Goal: Task Accomplishment & Management: Use online tool/utility

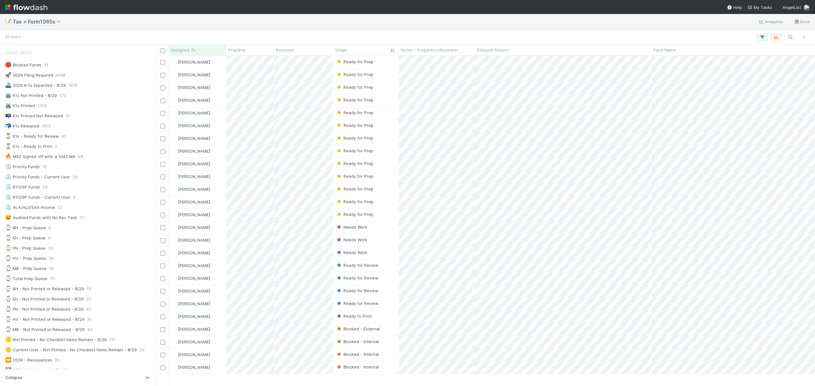
scroll to position [324, 652]
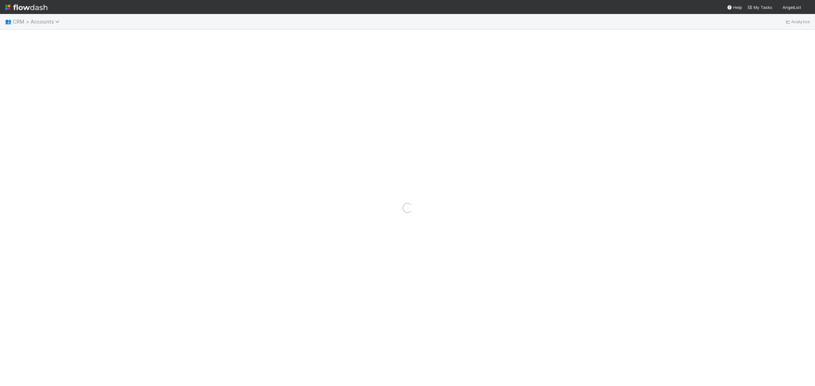
click at [48, 21] on span "CRM > Accounts" at bounding box center [38, 21] width 50 height 6
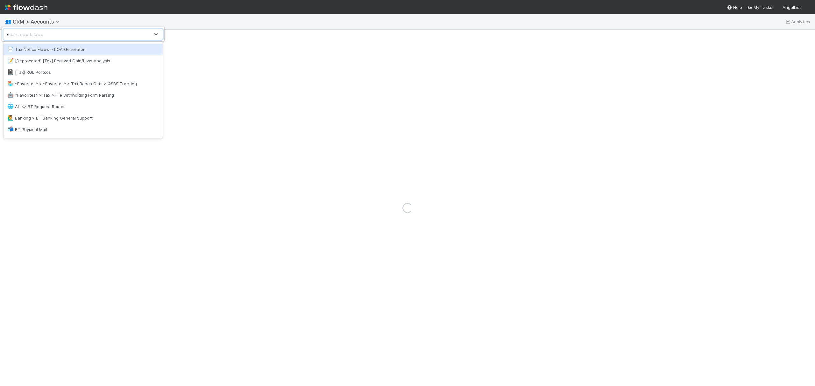
type input "sign"
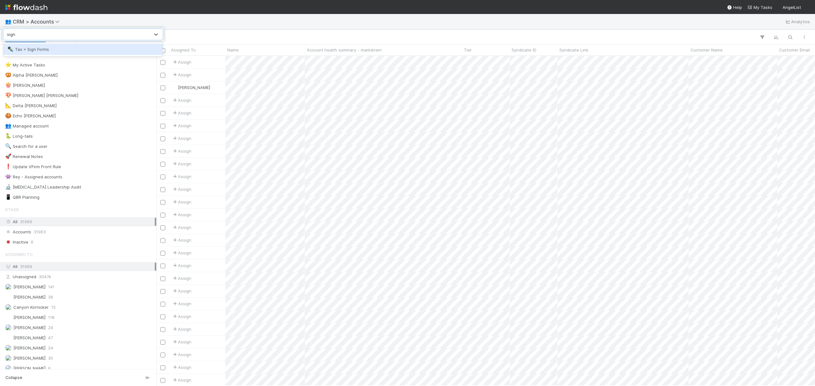
scroll to position [324, 652]
click at [64, 48] on div "✒️ Tax > Sign Forms" at bounding box center [83, 49] width 152 height 6
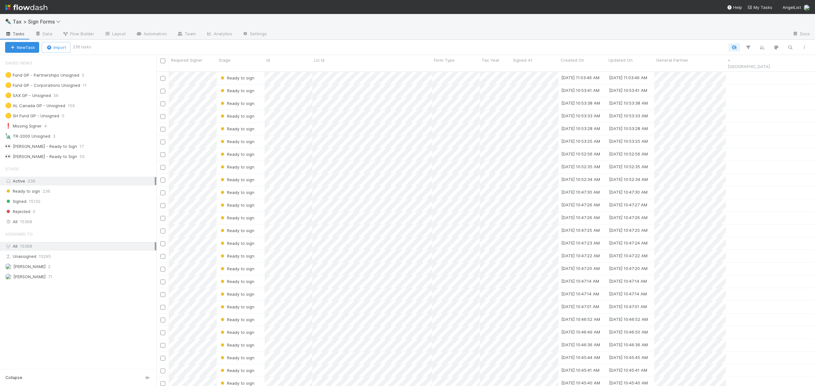
scroll to position [314, 652]
click at [100, 137] on div "🗽 TR-2000 Unsigned 3" at bounding box center [80, 136] width 151 height 8
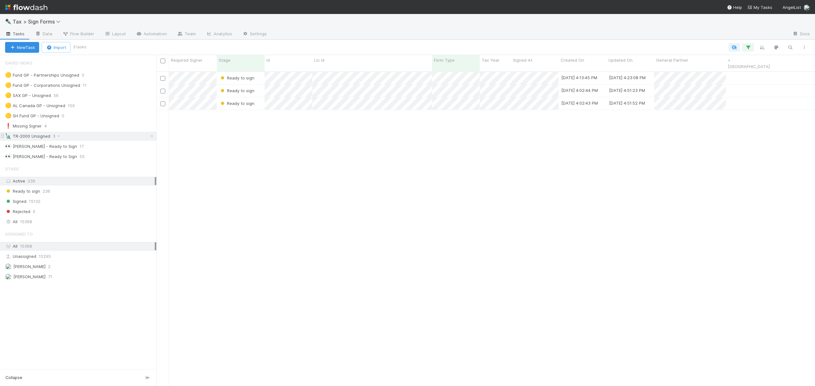
scroll to position [314, 652]
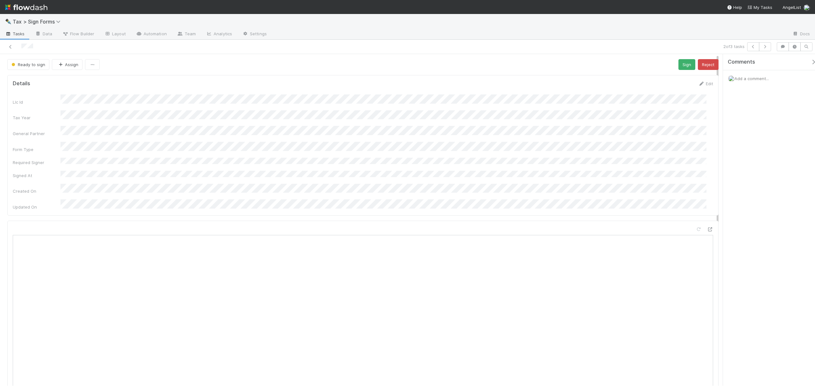
drag, startPoint x: 717, startPoint y: 117, endPoint x: 717, endPoint y: 69, distance: 48.1
click at [717, 69] on div "Ready to sign Assign Sign Reject Details Edit Llc Id Tax Year General Partner F…" at bounding box center [363, 309] width 726 height 501
click at [11, 46] on icon at bounding box center [10, 47] width 6 height 4
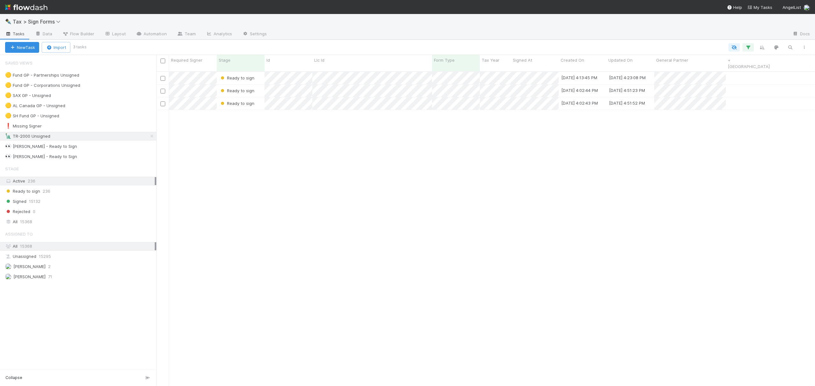
scroll to position [314, 652]
click at [59, 203] on div "Signed 15132" at bounding box center [80, 202] width 151 height 8
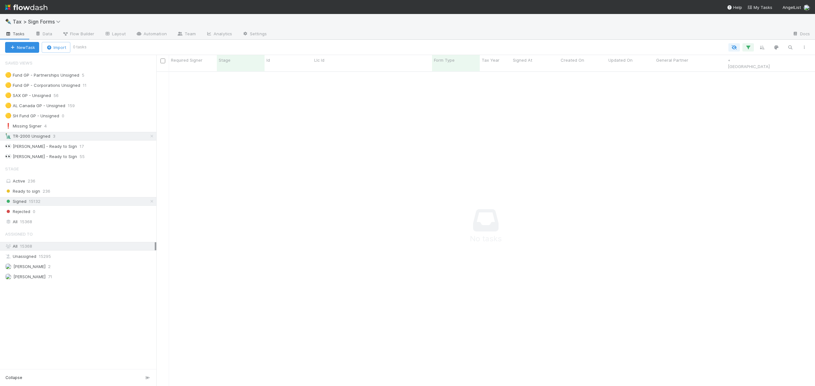
scroll to position [314, 652]
click at [153, 137] on icon at bounding box center [152, 136] width 6 height 4
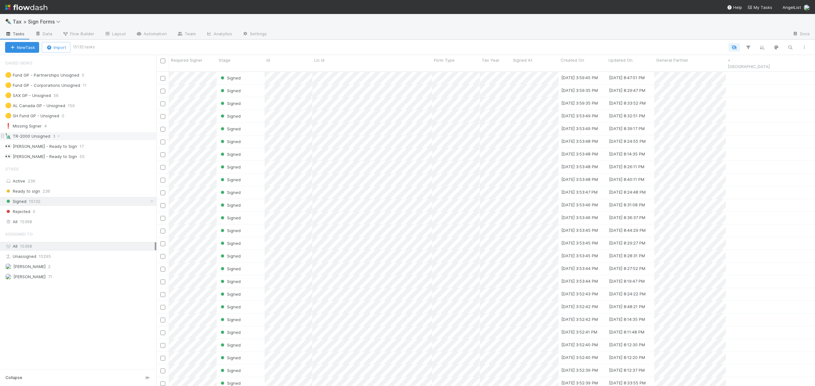
scroll to position [314, 652]
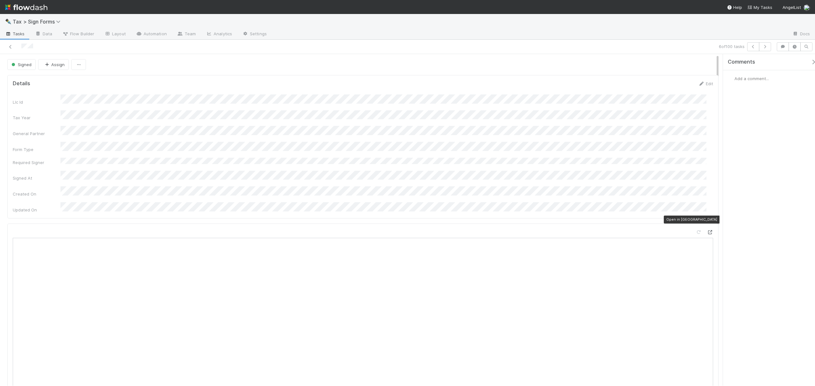
click at [707, 230] on icon at bounding box center [710, 232] width 6 height 4
drag, startPoint x: 717, startPoint y: 87, endPoint x: 716, endPoint y: 65, distance: 22.0
click at [716, 66] on div "Signed Assign Details Edit Llc Id Tax Year General Partner Form Type Required S…" at bounding box center [363, 311] width 726 height 504
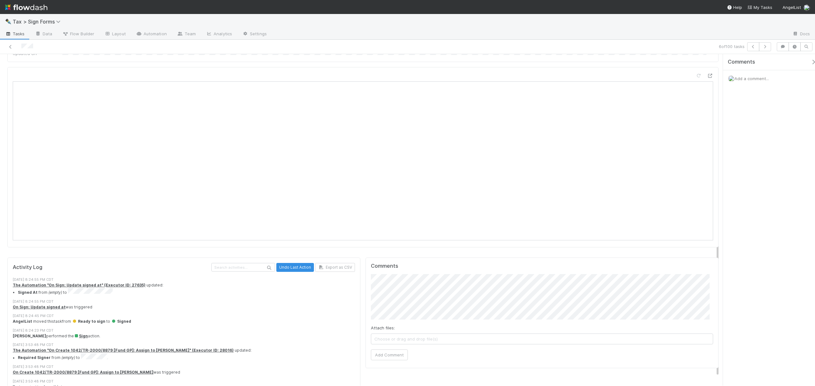
scroll to position [162, 0]
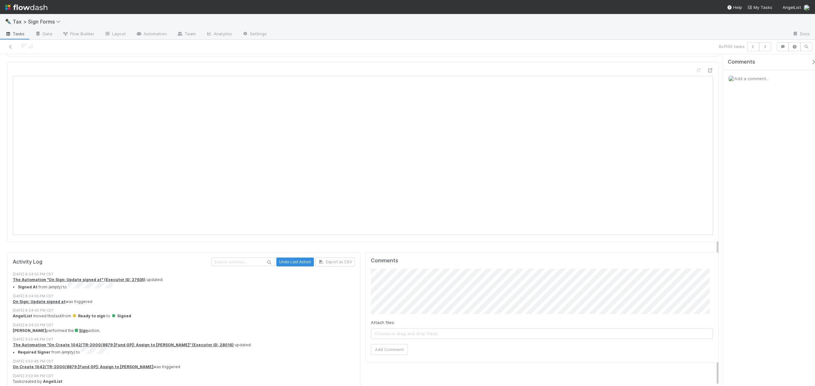
drag, startPoint x: 717, startPoint y: 74, endPoint x: 718, endPoint y: 275, distance: 201.2
click at [718, 275] on div "Details Edit Llc Id Tax Year General Partner Form Type Required Signer Signed A…" at bounding box center [363, 156] width 726 height 491
click at [10, 44] on link at bounding box center [10, 47] width 6 height 6
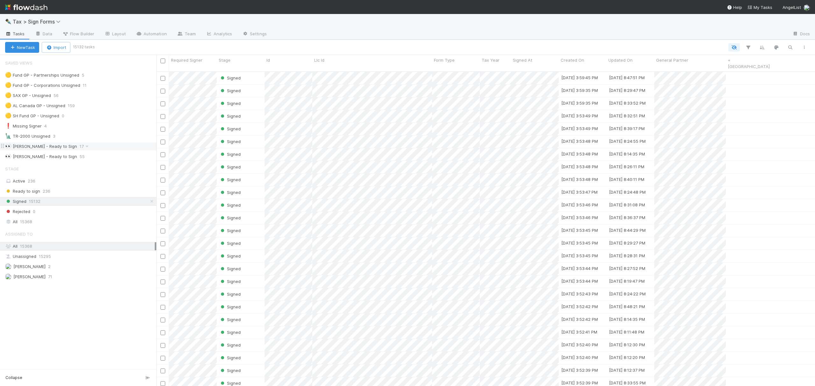
click at [105, 150] on div "👀 Erik Syvertsen - Ready to Sign 17" at bounding box center [80, 147] width 151 height 8
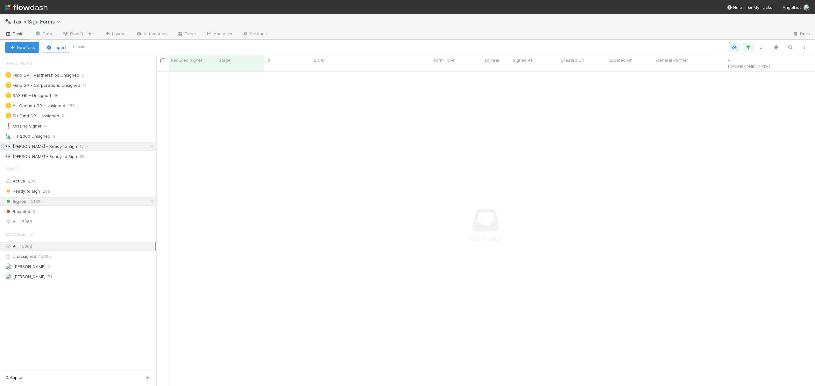
scroll to position [314, 652]
click at [95, 138] on div "🗽 TR-2000 Unsigned 3" at bounding box center [80, 136] width 151 height 8
click at [150, 204] on icon at bounding box center [152, 202] width 6 height 4
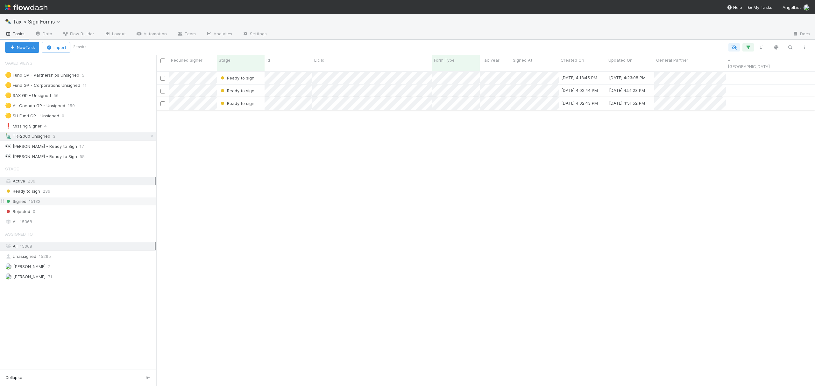
scroll to position [314, 652]
click at [152, 137] on icon at bounding box center [152, 136] width 6 height 4
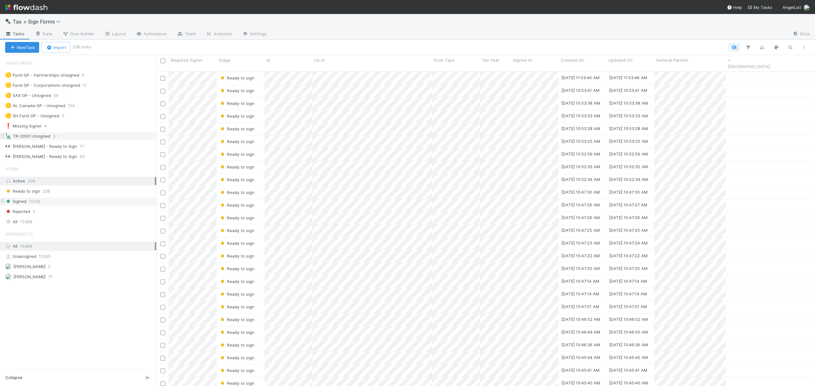
scroll to position [314, 652]
click at [101, 205] on div "Signed 15132" at bounding box center [80, 202] width 151 height 8
click at [789, 44] on button "button" at bounding box center [789, 47] width 11 height 8
type input "tr-2000"
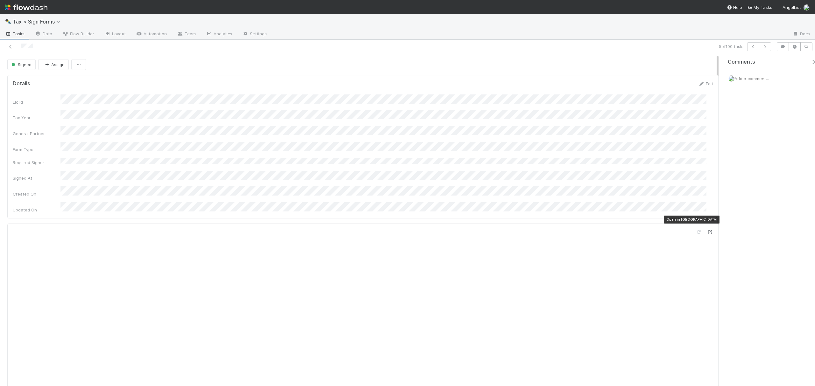
click at [707, 230] on icon at bounding box center [710, 232] width 6 height 4
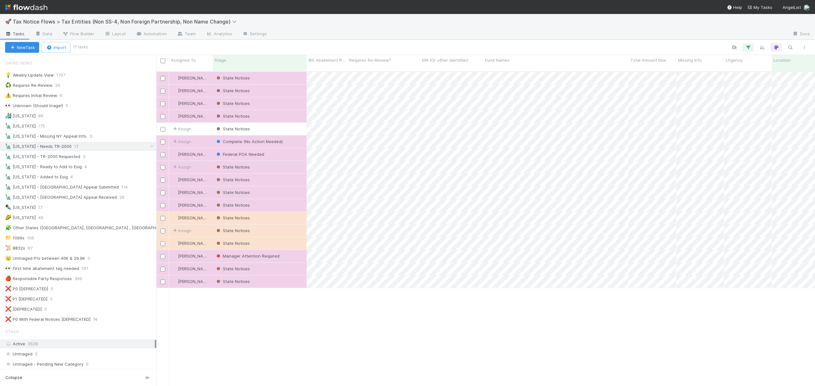
scroll to position [314, 652]
click at [351, 28] on div "🚀 Tax Notice Flows > Tax Entities (Non SS-4, Non Foreign Partnership, Non Name …" at bounding box center [407, 21] width 815 height 15
click at [97, 171] on div "🗽 [US_STATE] - Ready to Add to Esig 4" at bounding box center [80, 167] width 151 height 8
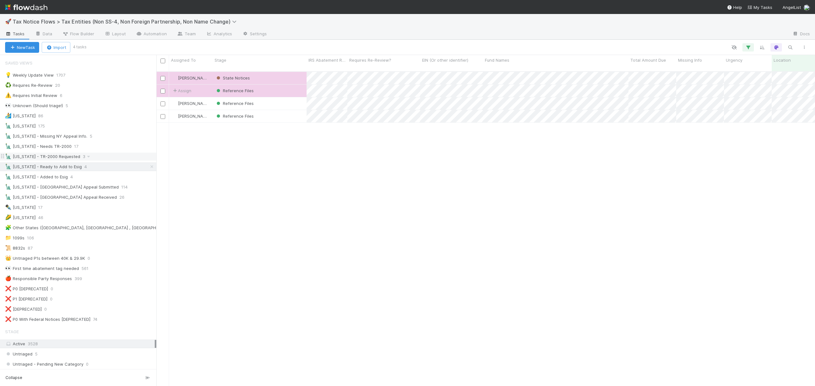
scroll to position [314, 652]
click at [97, 160] on div "🗽 [US_STATE] - TR-2000 Requested 3" at bounding box center [80, 157] width 151 height 8
click at [463, 139] on div "Assign State Notices 1 [DATE] 1:00:37 PM [DATE] 12:36:27 PM [PERSON_NAME] State…" at bounding box center [485, 232] width 659 height 320
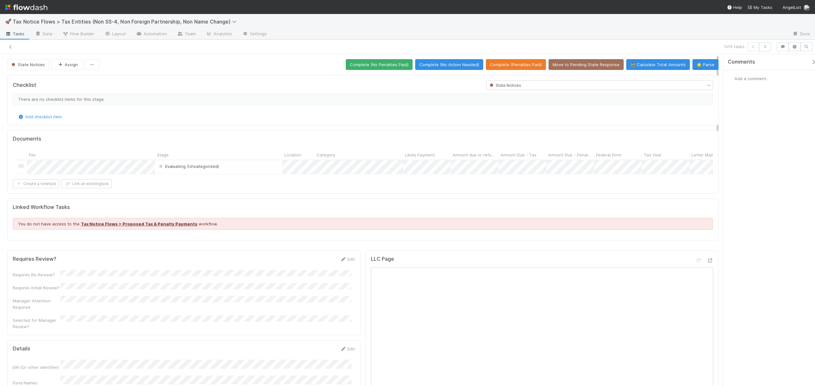
drag, startPoint x: 718, startPoint y: 124, endPoint x: 713, endPoint y: -21, distance: 145.5
click at [713, 0] on html "🚀 Tax Notice Flows > Tax Entities (Non SS-4, Non Foreign Partnership, Non Name …" at bounding box center [407, 193] width 815 height 386
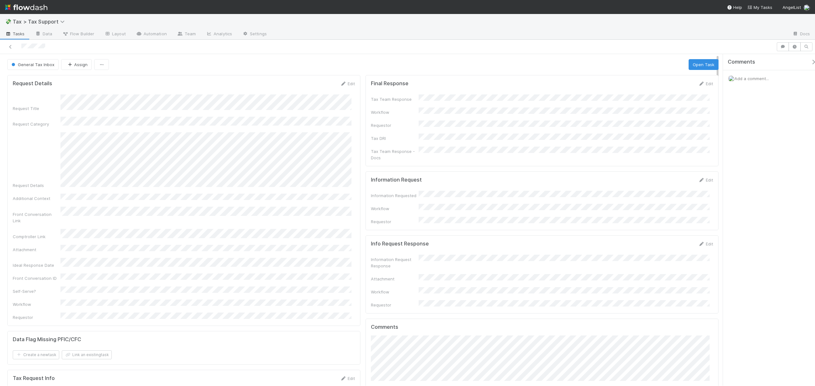
click at [703, 172] on div "Information Request Edit Information Requested Workflow Requestor" at bounding box center [541, 201] width 353 height 59
click at [705, 178] on link "Edit" at bounding box center [705, 180] width 15 height 5
click at [670, 177] on button "Save" at bounding box center [679, 182] width 18 height 11
click at [69, 61] on button "Assign" at bounding box center [76, 64] width 31 height 11
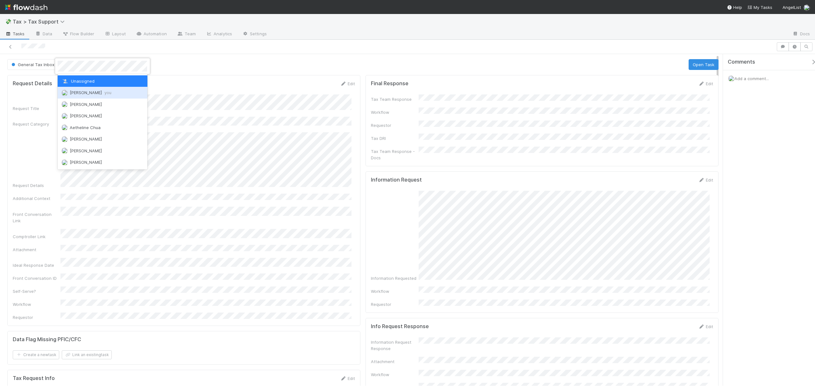
click at [91, 95] on div "Fareeha Naim you" at bounding box center [102, 92] width 89 height 11
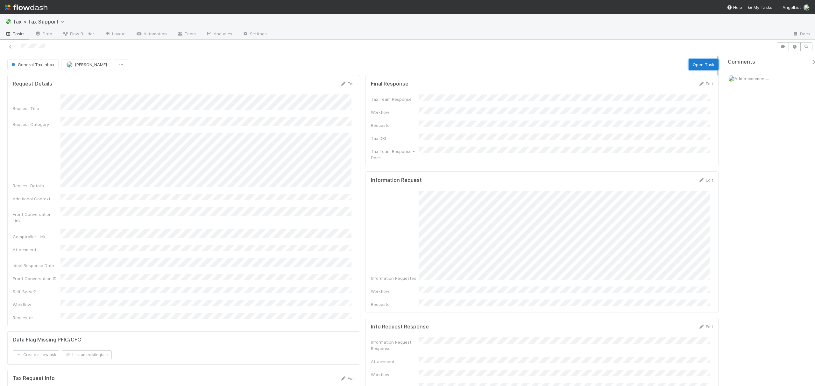
click at [689, 67] on button "Open Task" at bounding box center [704, 64] width 30 height 11
click at [607, 68] on button "Request Info" at bounding box center [623, 64] width 33 height 11
click at [12, 46] on icon at bounding box center [10, 47] width 6 height 4
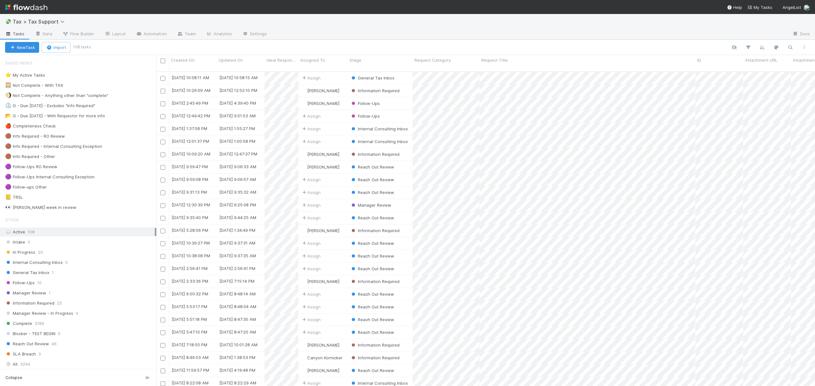
scroll to position [314, 652]
drag, startPoint x: 74, startPoint y: 274, endPoint x: 70, endPoint y: 187, distance: 86.7
click at [74, 274] on div "General Tax Inbox 1" at bounding box center [80, 273] width 151 height 8
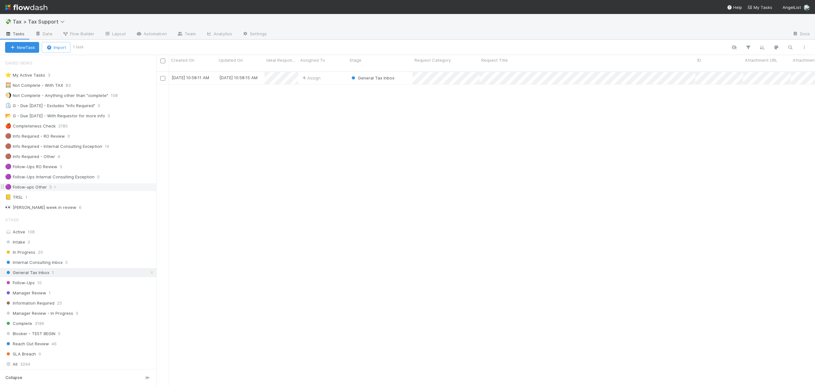
scroll to position [314, 652]
click at [74, 191] on div "🟣 Follow-ups Other 5" at bounding box center [80, 187] width 151 height 8
click at [149, 277] on link at bounding box center [152, 273] width 6 height 8
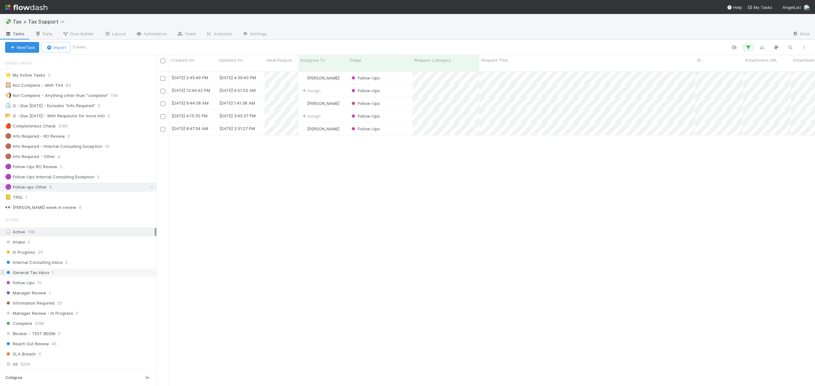
scroll to position [314, 652]
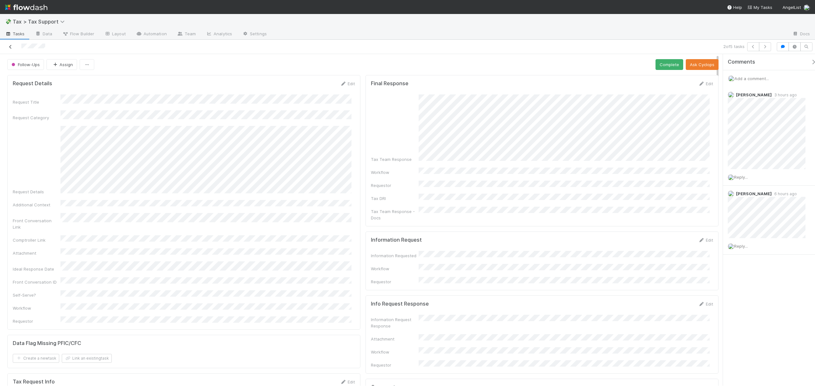
click at [10, 49] on icon at bounding box center [10, 47] width 6 height 4
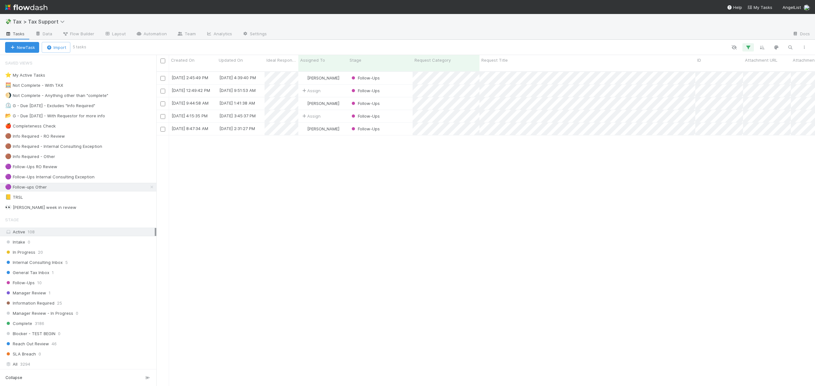
scroll to position [314, 652]
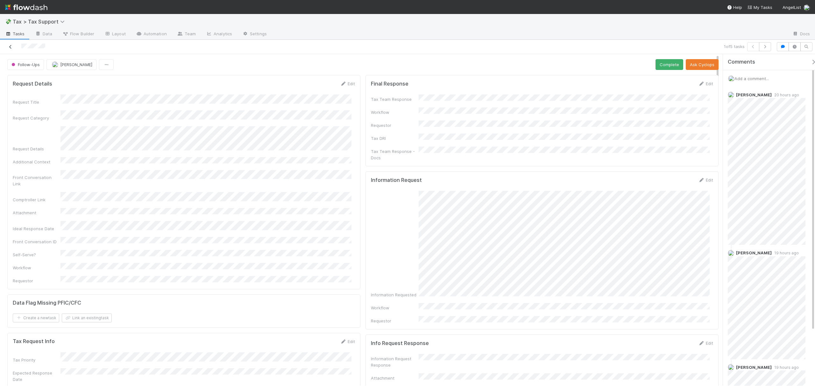
click at [10, 45] on icon at bounding box center [10, 47] width 6 height 4
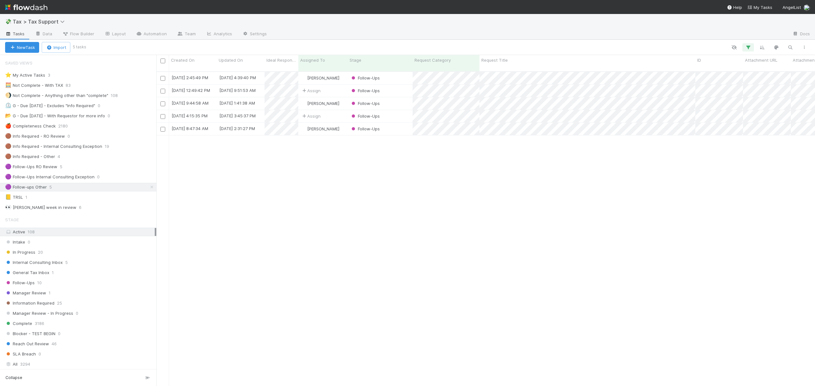
scroll to position [314, 652]
drag, startPoint x: 446, startPoint y: 209, endPoint x: 371, endPoint y: 214, distance: 75.6
click at [446, 209] on div "8/26/25, 2:45:49 PM 8/26/25, 4:39:40 PM Manav Mehta Follow-Ups 0 0 0 0 0 0 0 0 …" at bounding box center [485, 232] width 659 height 320
click at [149, 188] on icon at bounding box center [152, 187] width 6 height 4
